Goal: Task Accomplishment & Management: Use online tool/utility

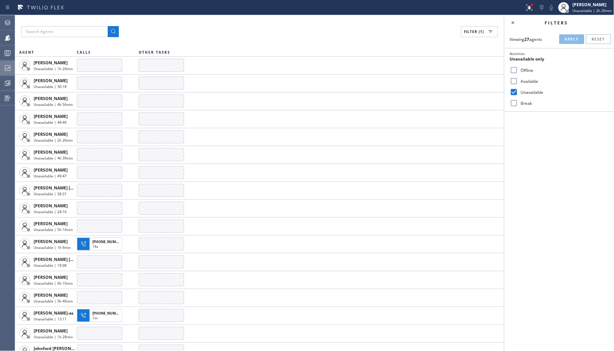
click at [9, 67] on icon at bounding box center [7, 68] width 8 height 8
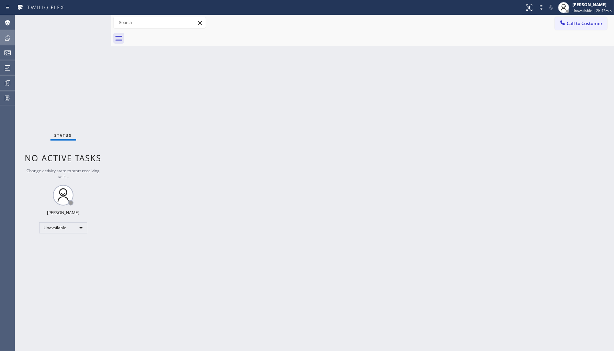
click at [10, 34] on icon at bounding box center [7, 38] width 8 height 8
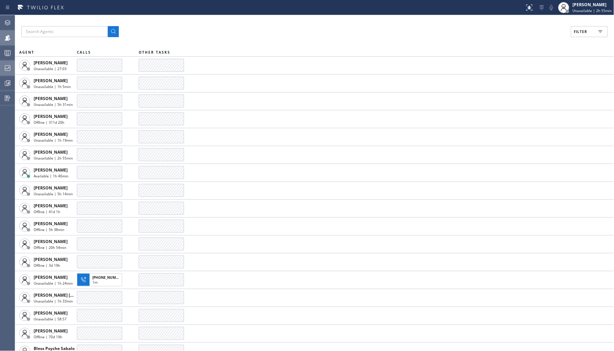
click at [5, 69] on icon at bounding box center [7, 68] width 8 height 8
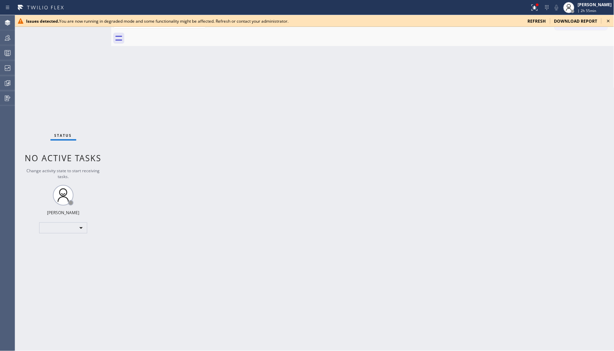
click at [536, 25] on div "Issues detected. You are now running in degraded mode and some functionality mi…" at bounding box center [314, 21] width 599 height 12
click at [537, 23] on span "refresh" at bounding box center [537, 21] width 18 height 6
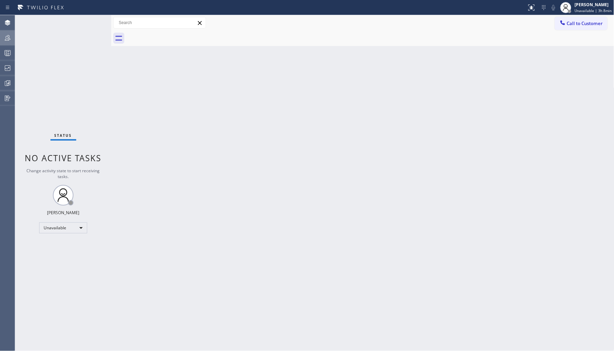
click at [8, 41] on icon at bounding box center [7, 38] width 8 height 8
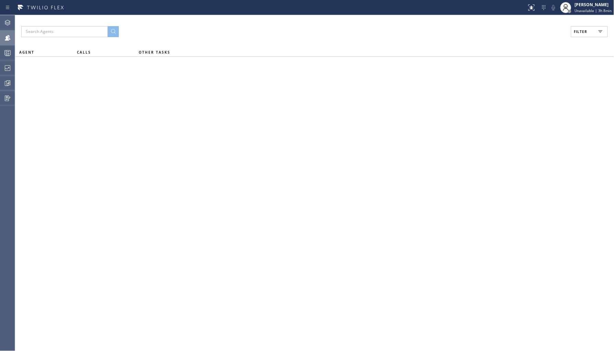
click at [576, 31] on span "Filter" at bounding box center [580, 31] width 13 height 5
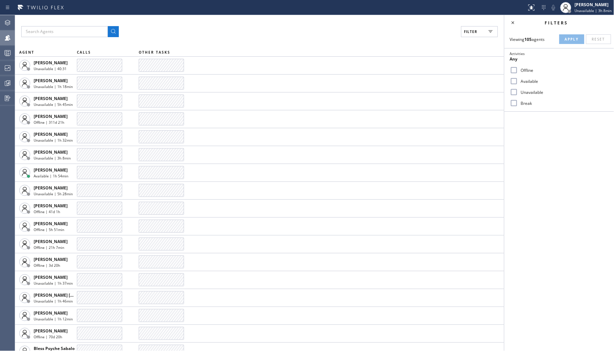
click at [528, 96] on div "Unavailable" at bounding box center [560, 92] width 110 height 11
click at [519, 90] on label "Unavailable" at bounding box center [563, 92] width 90 height 6
click at [518, 90] on input "Unavailable" at bounding box center [514, 92] width 8 height 8
checkbox input "true"
click at [566, 45] on div "Viewing 105 agents Apply Reset Activities Unavailable only Offline Available Un…" at bounding box center [560, 70] width 110 height 81
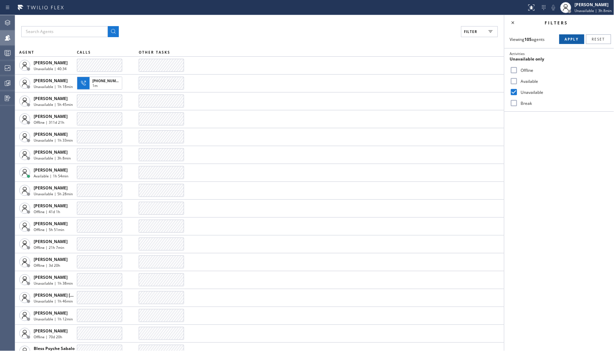
click at [568, 40] on span "Apply" at bounding box center [572, 39] width 14 height 5
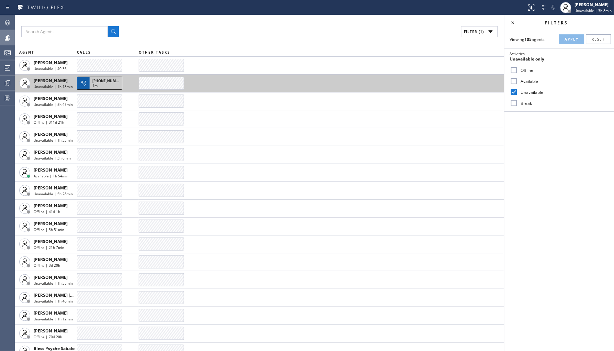
click at [96, 83] on span "1m" at bounding box center [94, 85] width 5 height 5
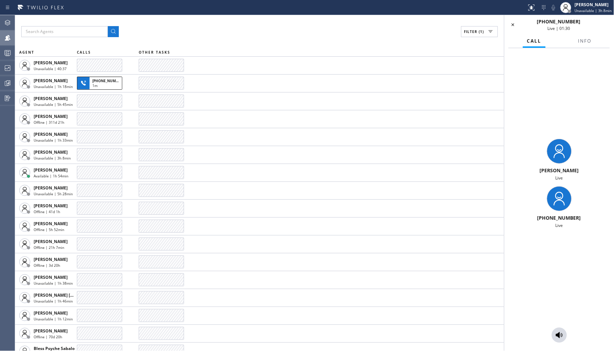
click at [564, 336] on icon at bounding box center [560, 335] width 8 height 8
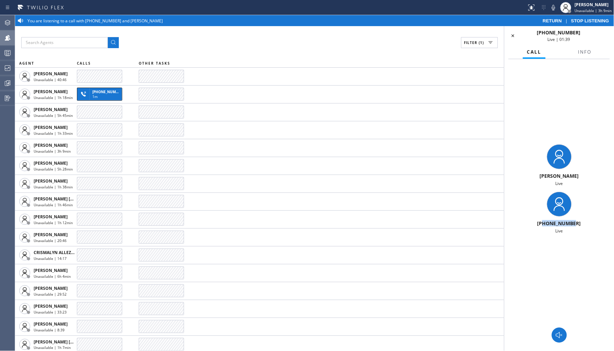
drag, startPoint x: 547, startPoint y: 224, endPoint x: 582, endPoint y: 224, distance: 35.4
click at [582, 224] on div "+16505791493" at bounding box center [559, 223] width 104 height 7
copy span "6505791493"
